Goal: Task Accomplishment & Management: Complete application form

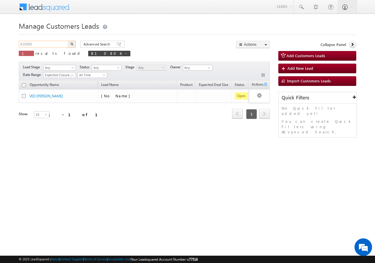
click at [38, 43] on input "810806" at bounding box center [44, 44] width 50 height 7
type input "8"
paste input "816181"
type input "816181"
click at [68, 41] on button "button" at bounding box center [72, 44] width 8 height 7
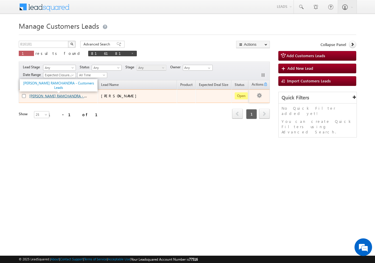
click at [46, 97] on link "KUMBHAR MALLINATH RAMCHANDRA - Customers Leads" at bounding box center [69, 95] width 81 height 5
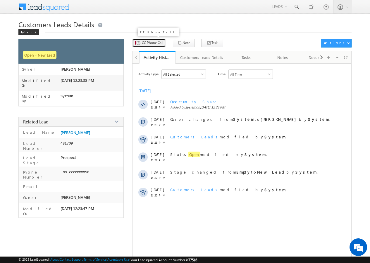
click at [151, 43] on span "CC Phone Call" at bounding box center [152, 42] width 21 height 5
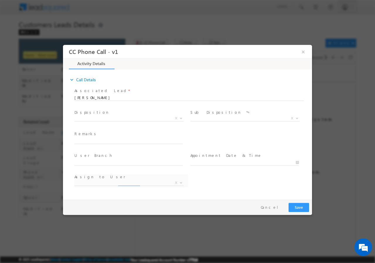
select select "[PERSON_NAME][EMAIL_ADDRESS][PERSON_NAME][DOMAIN_NAME]"
click at [181, 118] on span at bounding box center [180, 118] width 6 height 8
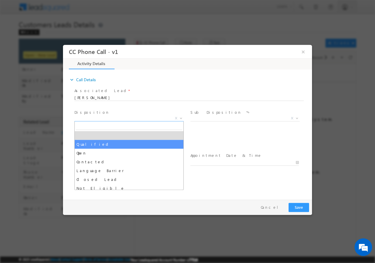
select select "Qualified"
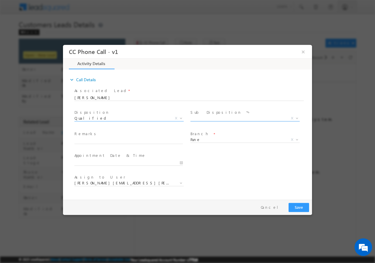
click at [297, 119] on span at bounding box center [296, 118] width 6 height 8
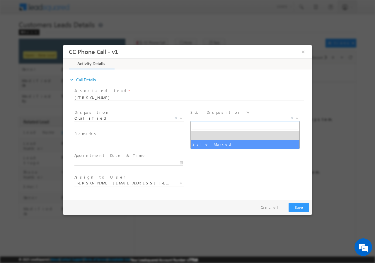
select select "Sale Marked"
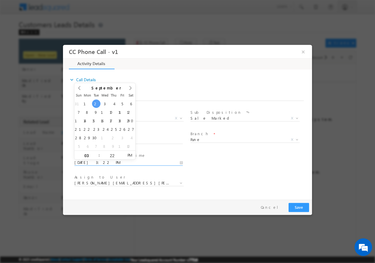
click at [183, 163] on input "09/02/2025 3:22 PM" at bounding box center [128, 162] width 108 height 6
type input "09/03/2025 3:22 PM"
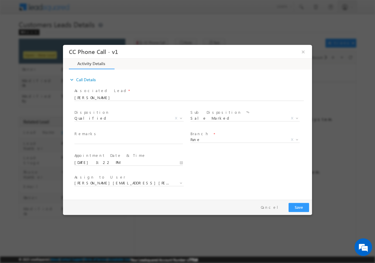
click at [215, 160] on div "User Branch * Appointment Date & Time * 09/03/2025 3:22 PM" at bounding box center [192, 162] width 239 height 22
click at [96, 140] on input "text" at bounding box center [128, 141] width 108 height 6
paste input "MALLINATH KUMBHAR// AGE- 48//816181//8766059296//VB_Interested//Pune-411038//LO…"
type input "MALLINATH KUMBHAR// AGE- 48//816181//8766059296//VB_Interested//Pune-411038//LO…"
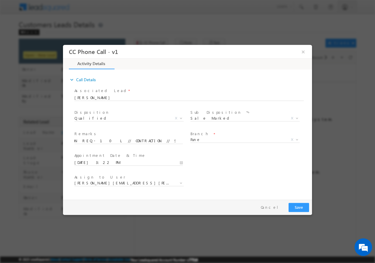
scroll to position [0, 0]
drag, startPoint x: 181, startPoint y: 163, endPoint x: 172, endPoint y: 163, distance: 8.5
click at [181, 163] on input "09/03/2025 3:22 PM" at bounding box center [128, 162] width 108 height 6
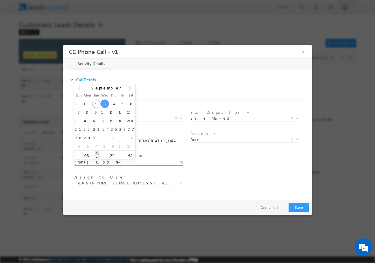
type input "09/03/2025 4:22 PM"
type input "04"
click at [97, 153] on span at bounding box center [97, 152] width 4 height 4
type input "09/03/2025 5:22 PM"
type input "05"
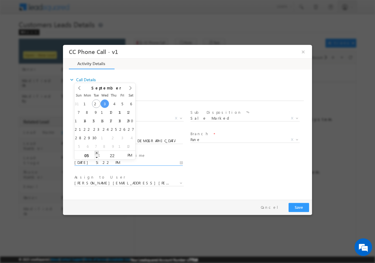
click at [97, 152] on span at bounding box center [97, 152] width 4 height 4
type input "09/03/2025 6:22 PM"
type input "06"
click at [97, 152] on span at bounding box center [97, 152] width 4 height 4
type input "09/03/2025 7:22 PM"
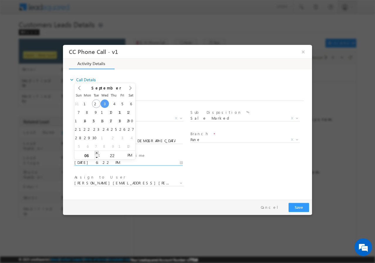
type input "07"
click at [97, 152] on span at bounding box center [97, 152] width 4 height 4
type input "09/03/2025 8:22 PM"
type input "08"
click at [97, 152] on span at bounding box center [97, 152] width 4 height 4
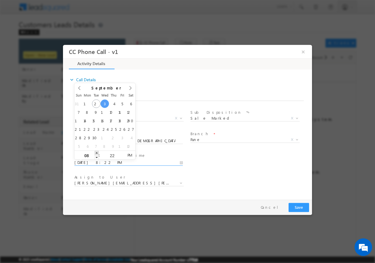
type input "09/03/2025 9:22 PM"
type input "09"
click at [97, 151] on span at bounding box center [97, 152] width 4 height 4
type input "09/03/2025 10:22 PM"
type input "10"
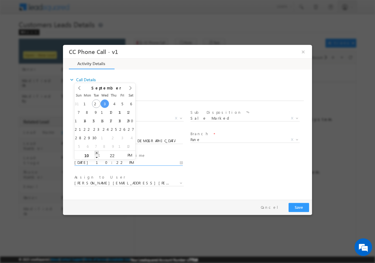
click at [97, 151] on span at bounding box center [97, 152] width 4 height 4
type input "09/03/2025 11:22 PM"
type input "11"
click at [97, 151] on span at bounding box center [97, 152] width 4 height 4
type input "09/03/2025 11:21 PM"
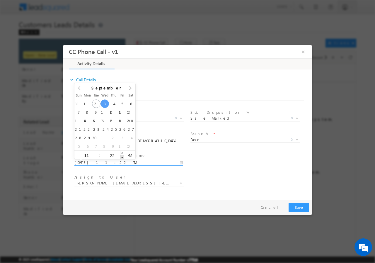
type input "21"
click at [121, 157] on span at bounding box center [122, 157] width 4 height 4
type input "09/03/2025 11:20 PM"
type input "20"
click at [121, 157] on span at bounding box center [122, 157] width 4 height 4
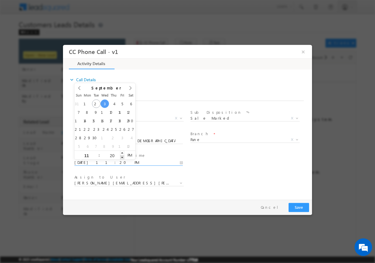
type input "09/03/2025 11:19 PM"
type input "19"
click at [121, 157] on span at bounding box center [122, 157] width 4 height 4
type input "09/03/2025 11:18 PM"
type input "18"
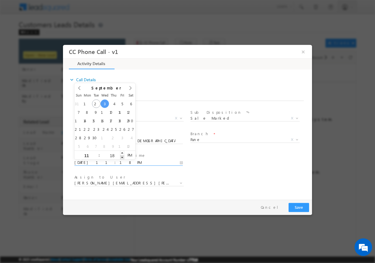
click at [121, 157] on span at bounding box center [122, 157] width 4 height 4
type input "09/03/2025 11:17 PM"
type input "17"
click at [121, 157] on span at bounding box center [122, 157] width 4 height 4
type input "09/03/2025 11:16 PM"
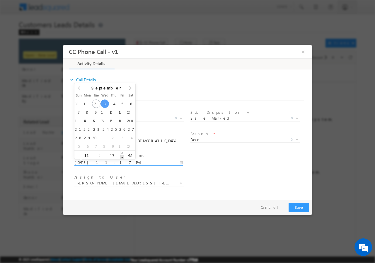
type input "16"
click at [121, 157] on span at bounding box center [122, 157] width 4 height 4
type input "09/03/2025 11:15 PM"
type input "15"
click at [121, 157] on span at bounding box center [122, 157] width 4 height 4
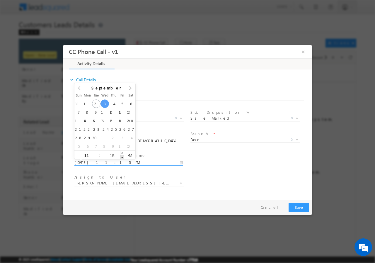
type input "09/03/2025 11:14 PM"
type input "14"
click at [121, 157] on span at bounding box center [122, 157] width 4 height 4
type input "09/03/2025 11:13 PM"
type input "13"
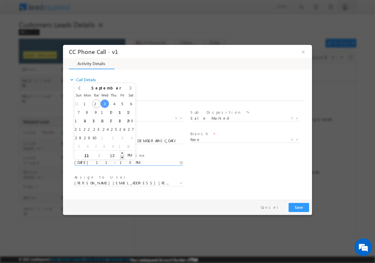
click at [121, 157] on span at bounding box center [122, 157] width 4 height 4
type input "09/03/2025 11:12 PM"
type input "12"
click at [121, 157] on span at bounding box center [122, 157] width 4 height 4
type input "09/03/2025 11:11 PM"
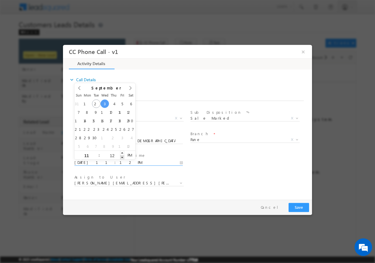
type input "11"
click at [121, 157] on span at bounding box center [122, 157] width 4 height 4
type input "09/03/2025 11:10 PM"
type input "10"
click at [121, 157] on span at bounding box center [122, 157] width 4 height 4
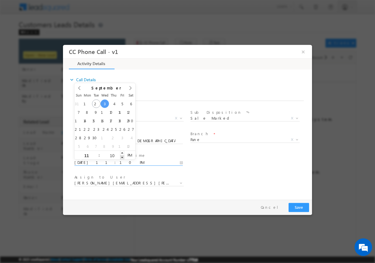
type input "09/03/2025 11:09 PM"
type input "09"
click at [121, 157] on span at bounding box center [122, 157] width 4 height 4
type input "09/03/2025 11:08 PM"
type input "08"
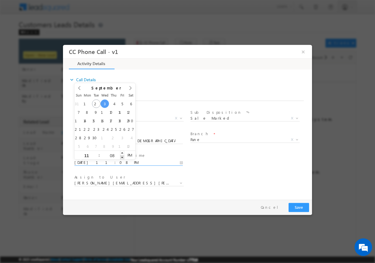
click at [121, 157] on span at bounding box center [122, 157] width 4 height 4
type input "09/03/2025 11:07 PM"
type input "07"
click at [121, 157] on span at bounding box center [122, 157] width 4 height 4
type input "09/03/2025 11:06 PM"
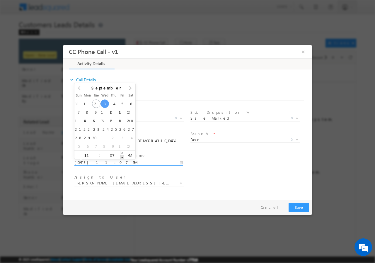
type input "06"
click at [120, 157] on span at bounding box center [122, 157] width 4 height 4
type input "09/03/2025 11:05 PM"
type input "05"
click at [120, 157] on span at bounding box center [122, 157] width 4 height 4
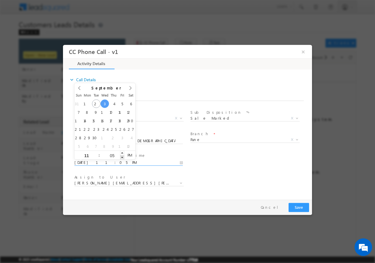
type input "09/03/2025 11:04 PM"
type input "04"
click at [120, 157] on span at bounding box center [122, 157] width 4 height 4
type input "09/03/2025 11:03 PM"
type input "03"
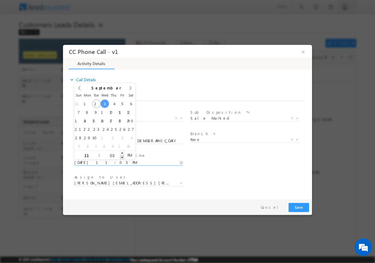
click at [120, 157] on span at bounding box center [122, 157] width 4 height 4
type input "09/03/2025 11:02 PM"
type input "02"
click at [120, 157] on span at bounding box center [122, 157] width 4 height 4
type input "09/03/2025 11:01 PM"
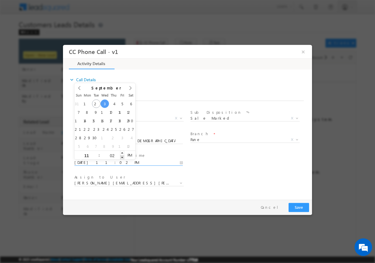
type input "01"
click at [120, 157] on span at bounding box center [122, 157] width 4 height 4
type input "09/03/2025 11:00 PM"
type input "00"
click at [120, 157] on span at bounding box center [122, 157] width 4 height 4
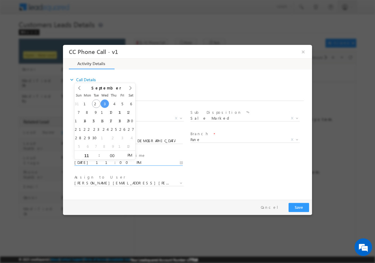
type input "09/03/2025 11:00 AM"
click at [127, 156] on span "PM" at bounding box center [129, 154] width 11 height 9
click at [218, 170] on div "User Branch * Appointment Date & Time * 09/03/2025 11:00 AM" at bounding box center [192, 162] width 239 height 22
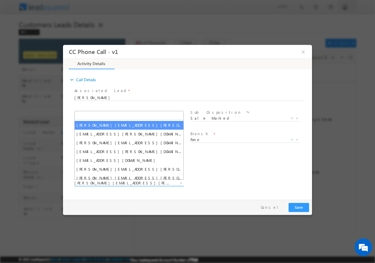
click at [165, 183] on span "amol.khopade@sgrlimited.in" at bounding box center [121, 182] width 95 height 5
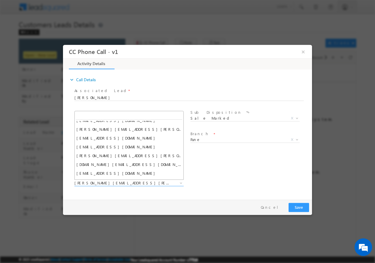
scroll to position [82, 0]
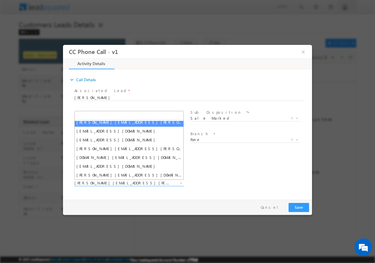
click at [117, 116] on input "search" at bounding box center [129, 115] width 106 height 7
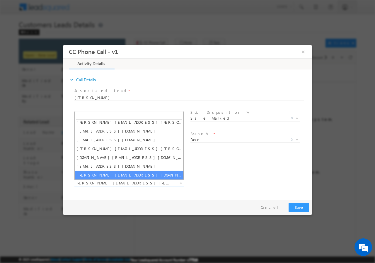
paste input "sakshi.desai@sgrlimited.in"
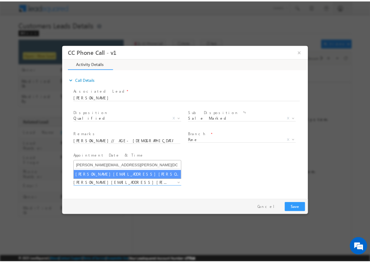
scroll to position [0, 0]
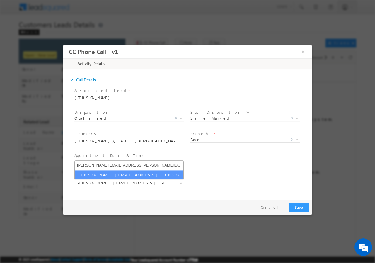
type input "sakshi.desai@sgrlimited.in"
select select "sakshi.desai@sgrlimited.in"
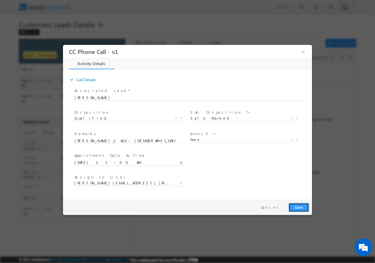
click at [300, 207] on button "Save" at bounding box center [298, 206] width 20 height 9
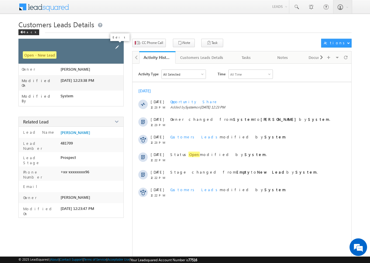
click at [117, 46] on span at bounding box center [117, 47] width 6 height 6
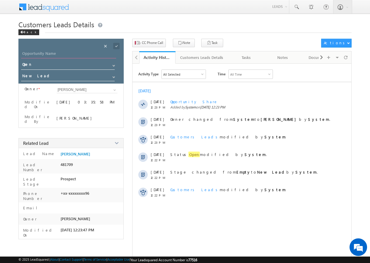
click at [34, 54] on input "Opportunity Name" at bounding box center [68, 54] width 95 height 8
paste input "[PERSON_NAME]"
type input "[PERSON_NAME]"
click at [117, 44] on span at bounding box center [116, 46] width 6 height 6
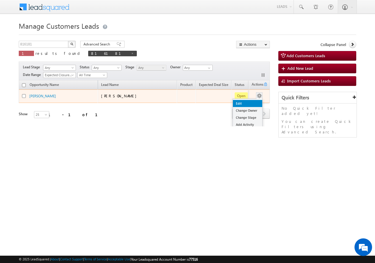
click at [245, 105] on link "Edit" at bounding box center [247, 103] width 29 height 7
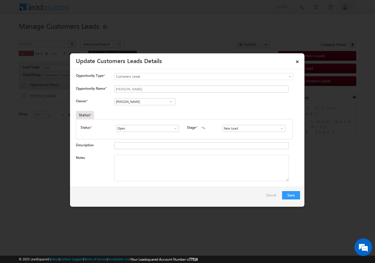
click at [170, 102] on span at bounding box center [171, 101] width 6 height 5
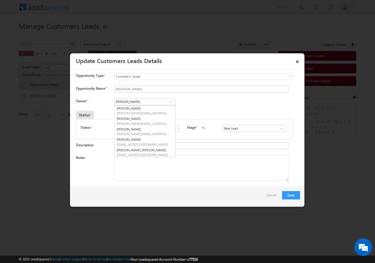
click at [170, 102] on span at bounding box center [171, 101] width 6 height 5
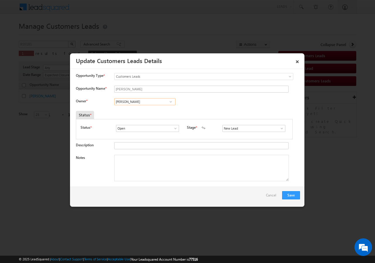
click at [151, 100] on input "Vikas Halwai" at bounding box center [144, 101] width 61 height 7
type input "V"
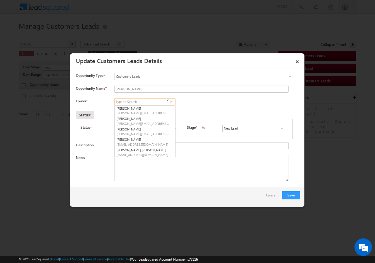
paste input "[PERSON_NAME]"
type input "[PERSON_NAME]"
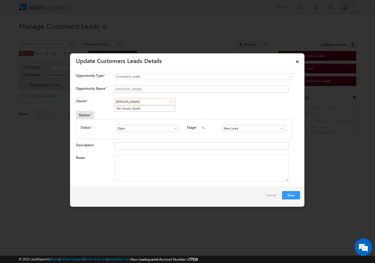
click at [154, 100] on input "[PERSON_NAME]" at bounding box center [144, 101] width 61 height 7
paste input "Sakshi Desai"
type input "Sakshi Desai"
click at [169, 102] on span at bounding box center [171, 101] width 6 height 5
paste input "sakshi.desai@sgrlimited.in"
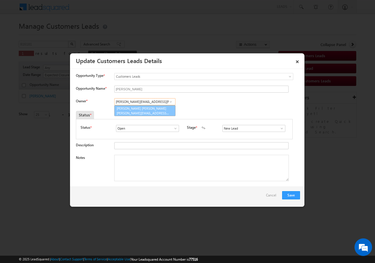
click at [144, 112] on span "sakshi.desai@sgrlimited.in" at bounding box center [143, 113] width 53 height 4
type input "[PERSON_NAME] [PERSON_NAME]"
drag, startPoint x: 150, startPoint y: 167, endPoint x: 168, endPoint y: 233, distance: 67.7
click at [149, 169] on textarea "Notes" at bounding box center [201, 168] width 175 height 26
paste textarea "MALLINATH KUMBHAR// AGE- 48//816181//8766059296//VB_Interested//Pune-411038//LO…"
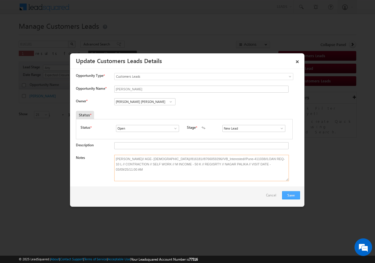
type textarea "MALLINATH KUMBHAR// AGE- 48//816181//8766059296//VB_Interested//Pune-411038//LO…"
click at [294, 194] on button "Save" at bounding box center [291, 195] width 18 height 8
